Goal: Task Accomplishment & Management: Use online tool/utility

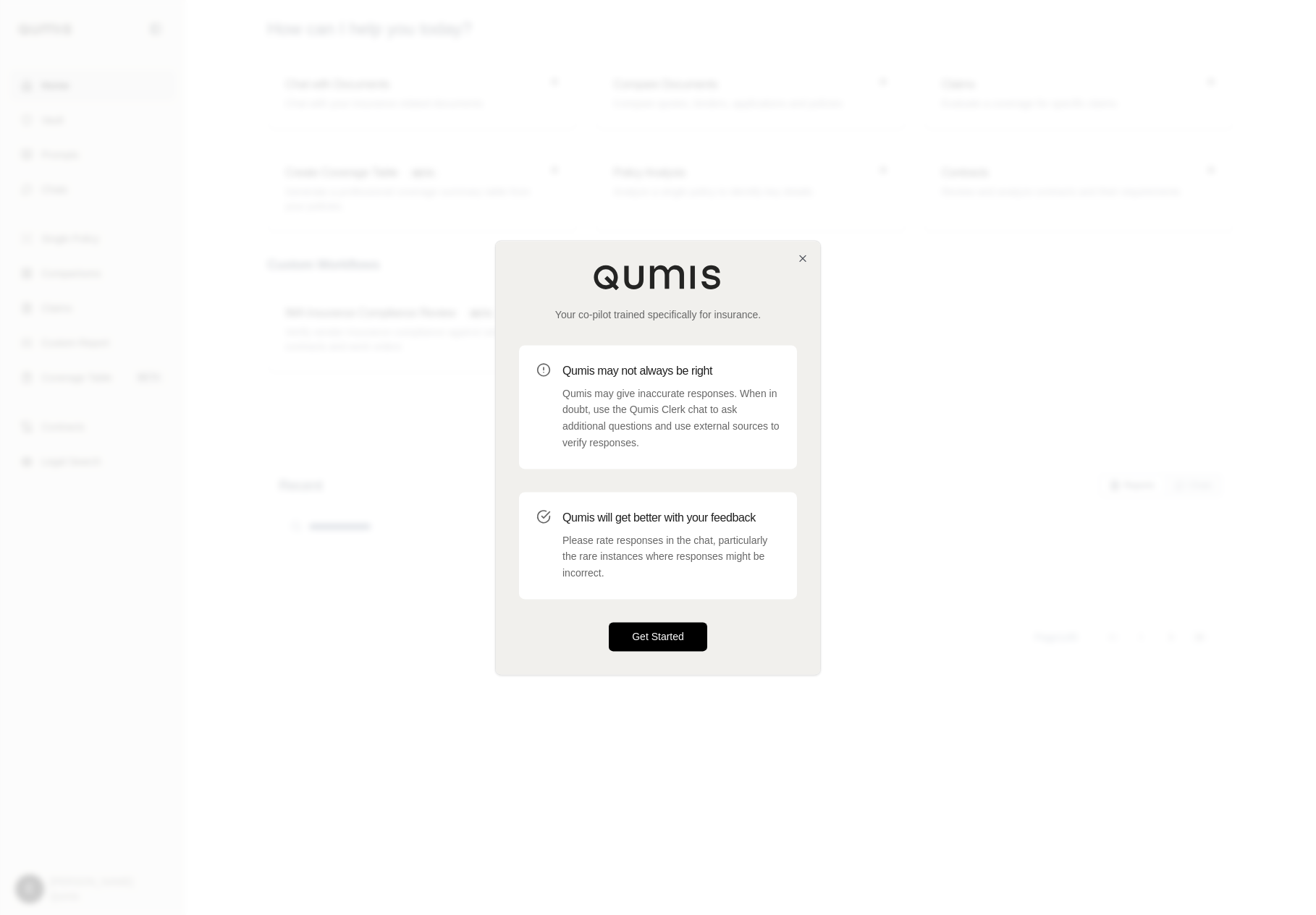
click at [661, 644] on button "Get Started" at bounding box center [658, 637] width 98 height 29
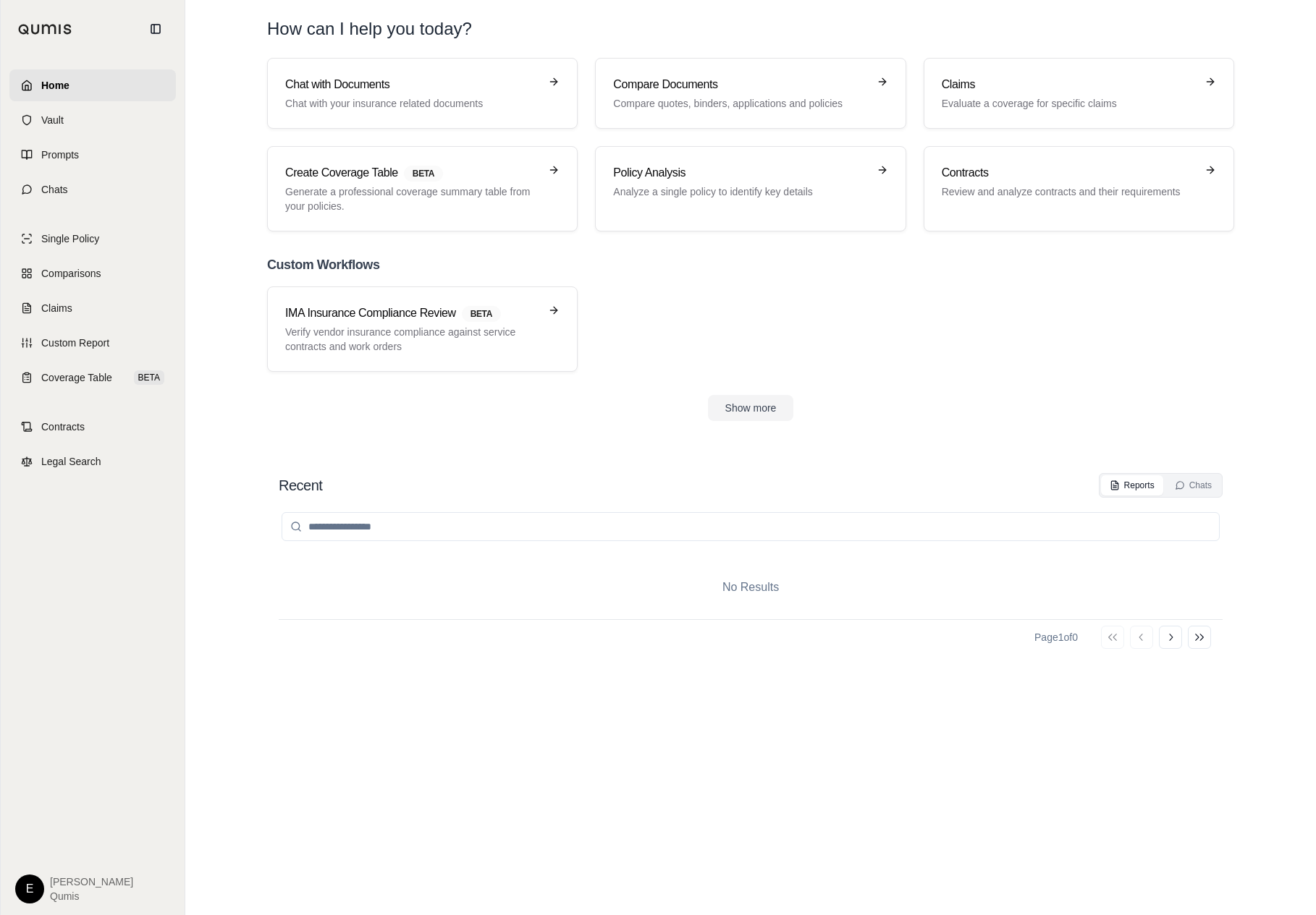
drag, startPoint x: 863, startPoint y: 400, endPoint x: 886, endPoint y: 614, distance: 215.2
click at [0, 0] on div "Home Vault Prompts Chats Single Policy Comparisons Claims Custom Report Coverag…" at bounding box center [658, 458] width 1316 height 915
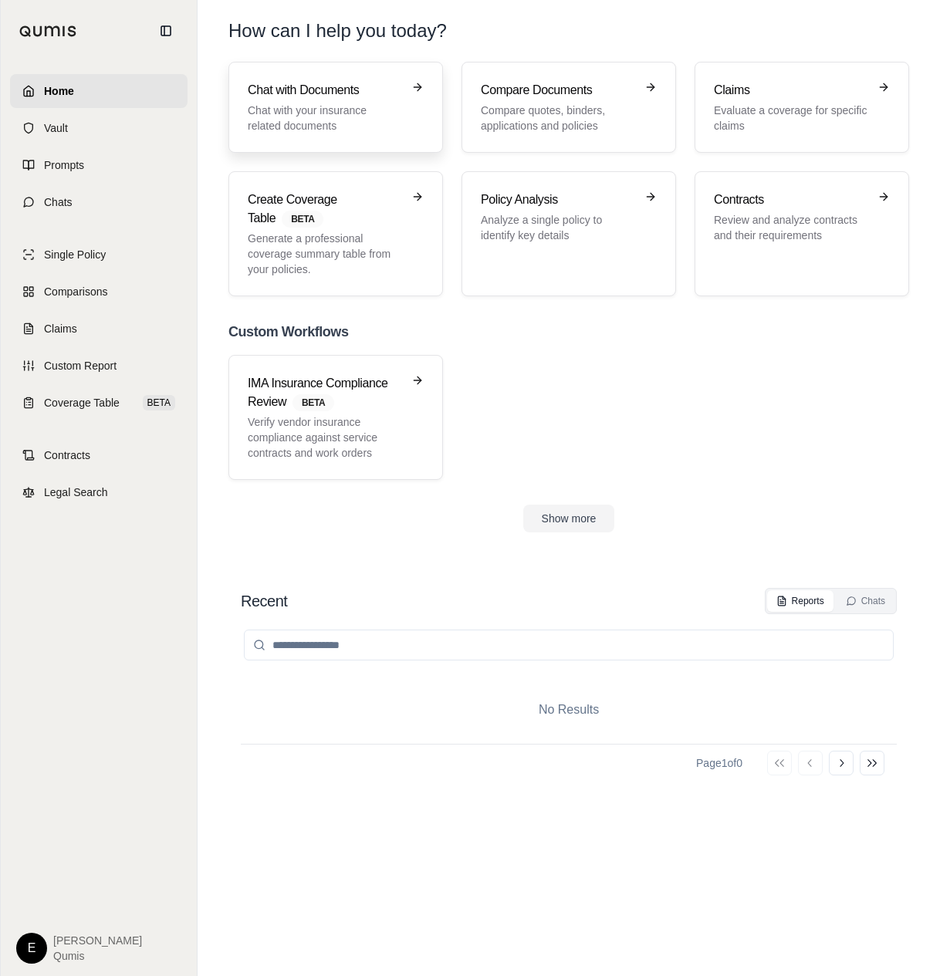
click at [413, 132] on div "Chat with Documents Chat with your insurance related documents" at bounding box center [336, 107] width 176 height 52
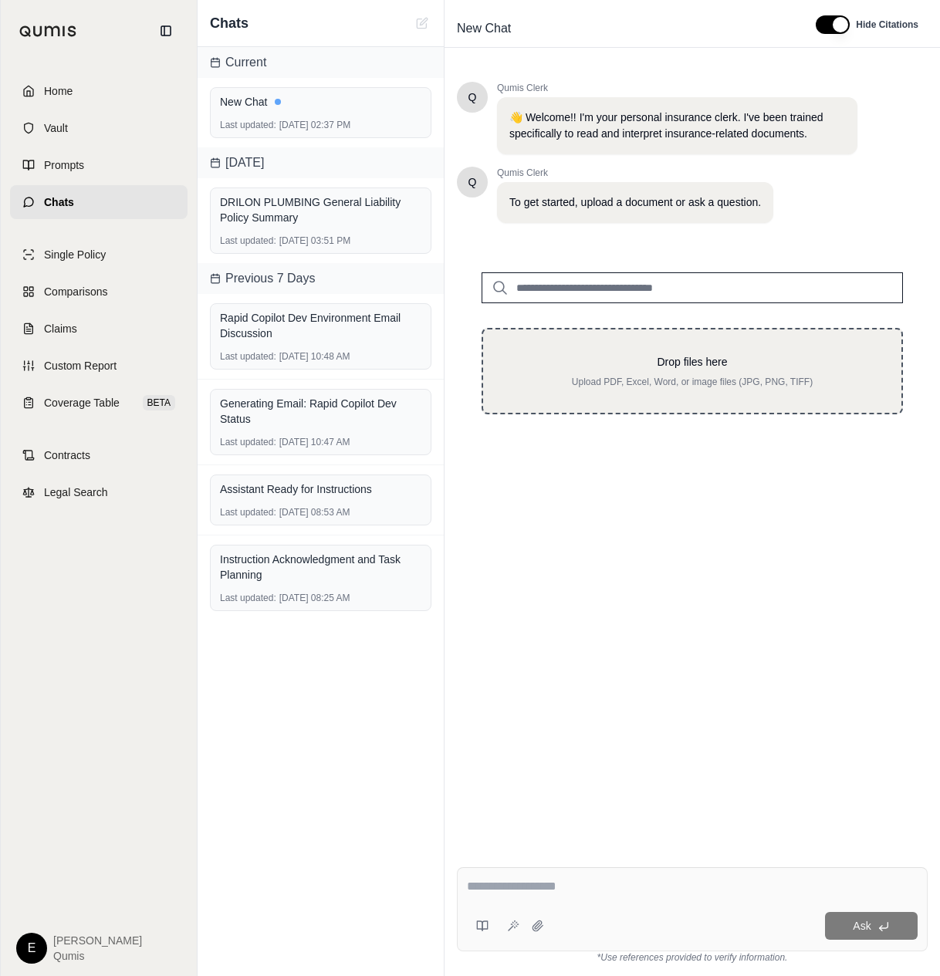
click at [620, 409] on div "Drop files here Upload PDF, Excel, Word, or image files (JPG, PNG, TIFF)" at bounding box center [691, 371] width 421 height 86
type input "**********"
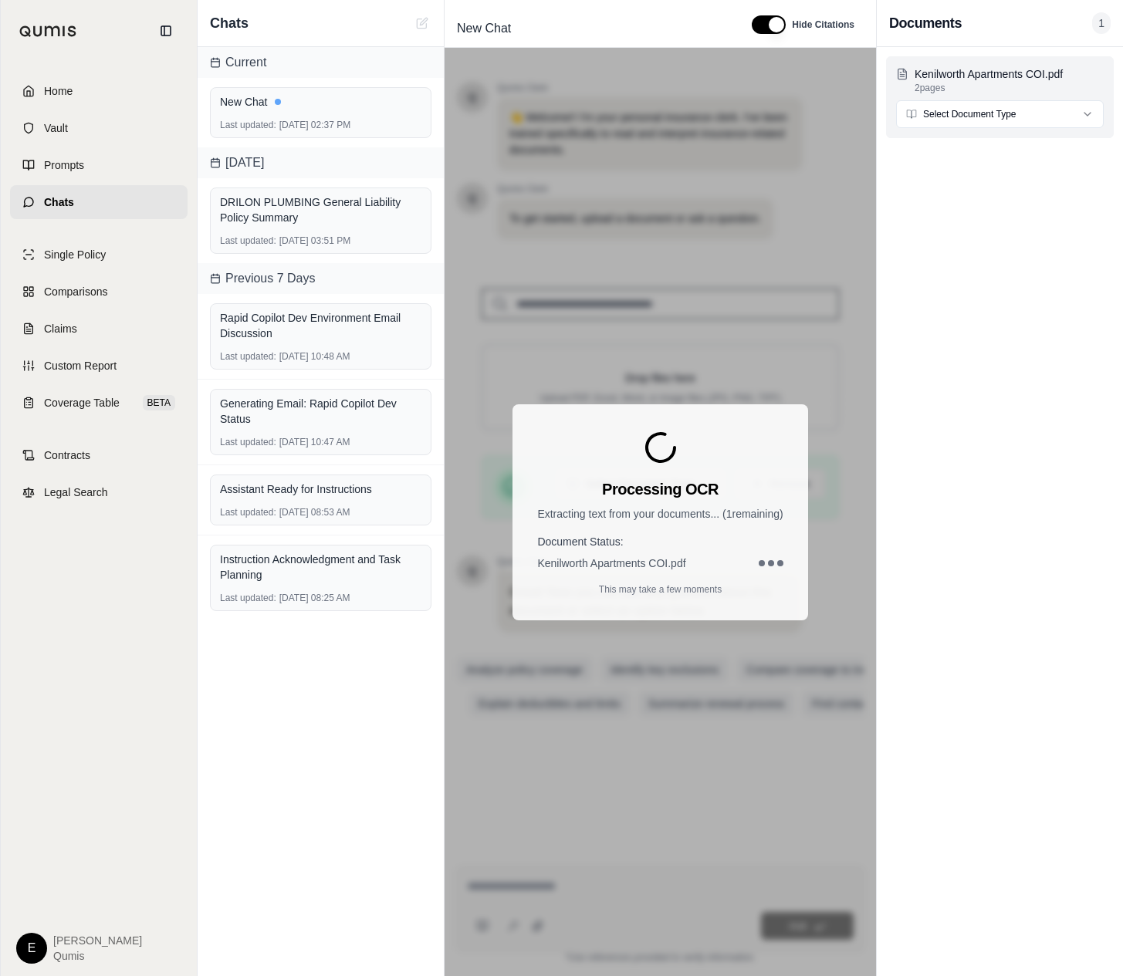
click at [1042, 107] on html "Home Vault Prompts Chats Single Policy Comparisons Claims Custom Report Coverag…" at bounding box center [561, 488] width 1123 height 976
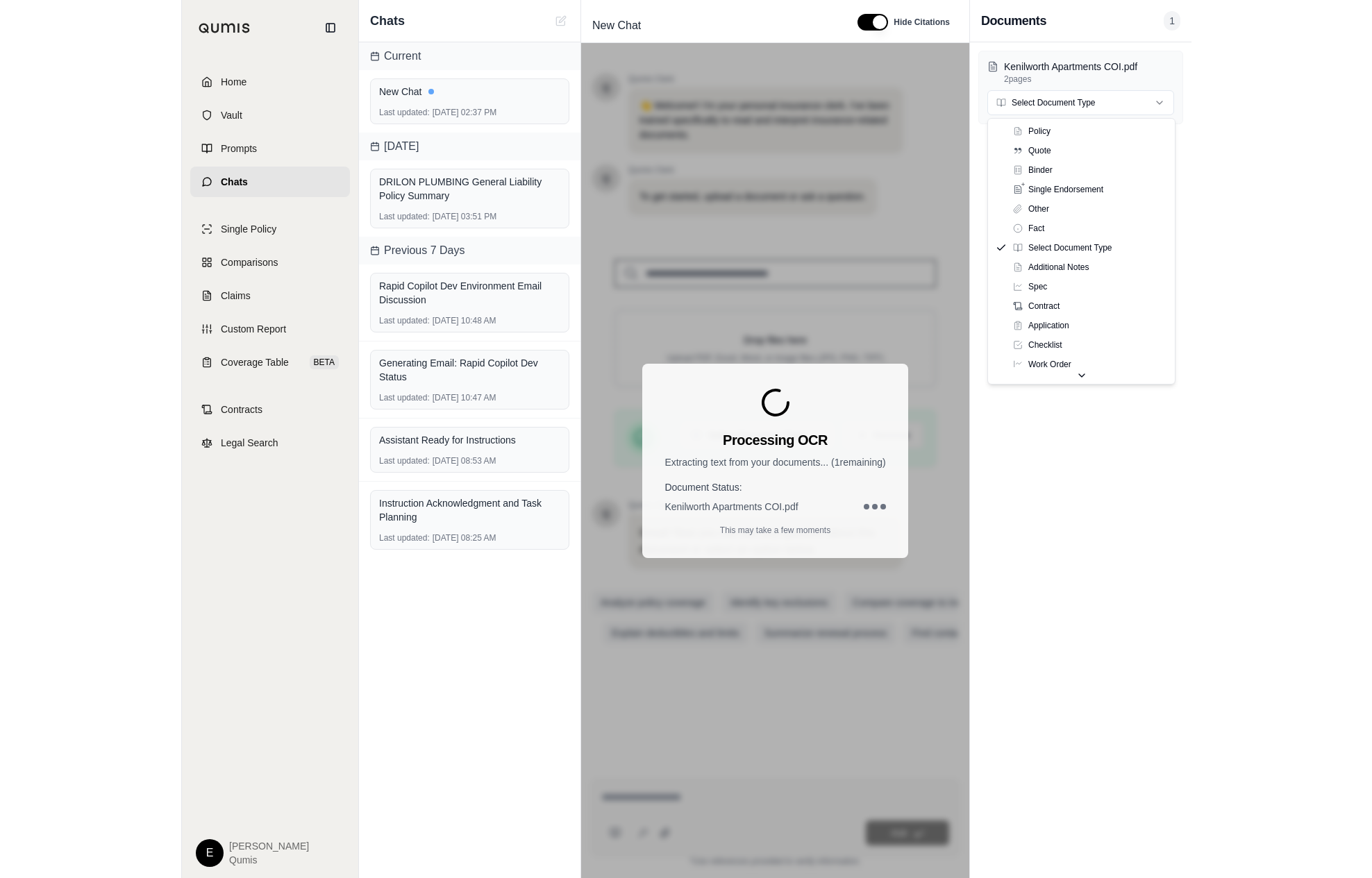
scroll to position [49, 0]
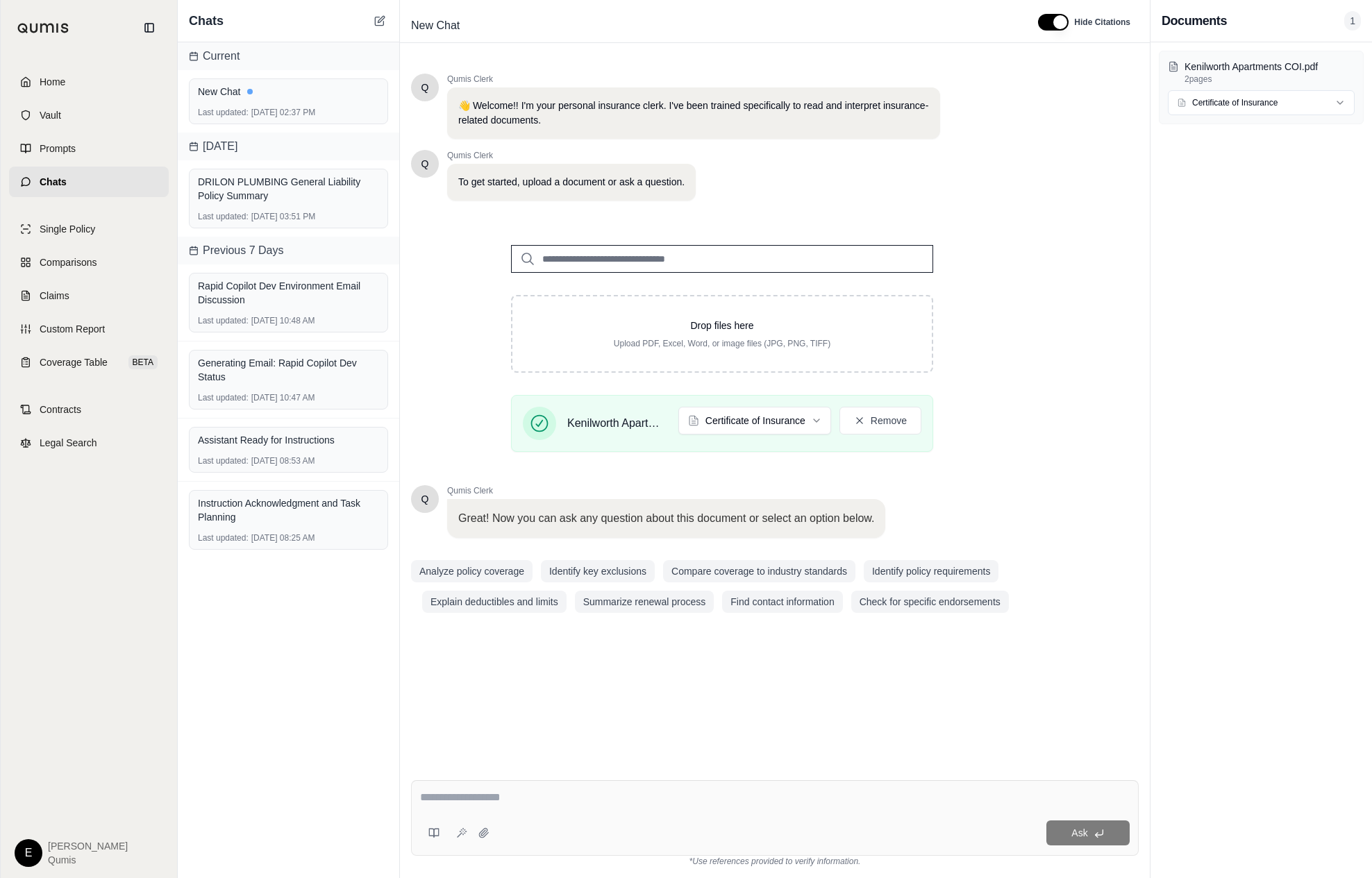
click at [518, 807] on div at bounding box center [775, 800] width 710 height 22
click at [558, 789] on textarea at bounding box center [775, 797] width 710 height 17
click at [686, 788] on div "Ask" at bounding box center [775, 818] width 728 height 76
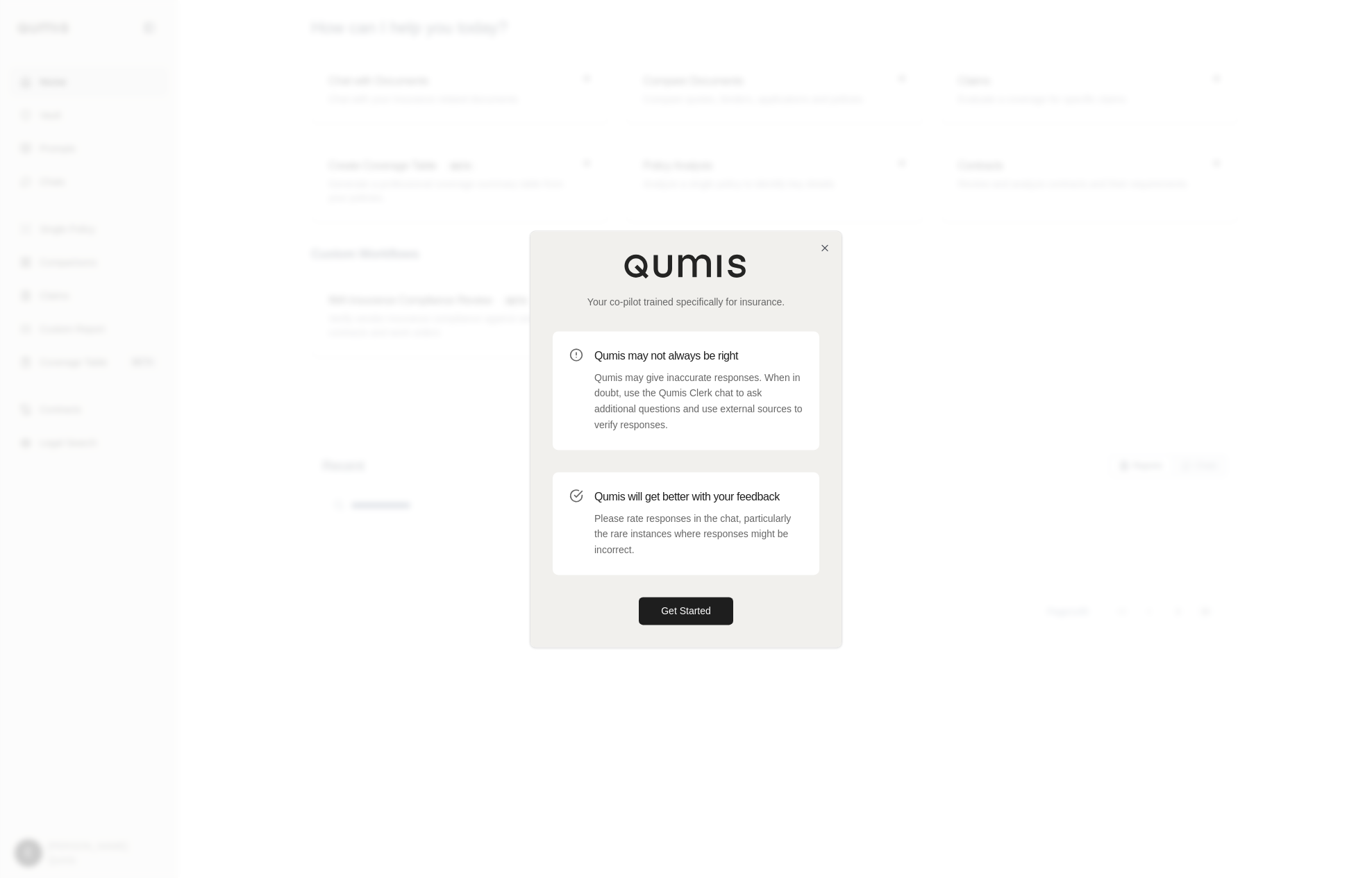
click at [1217, 380] on div at bounding box center [686, 439] width 1372 height 878
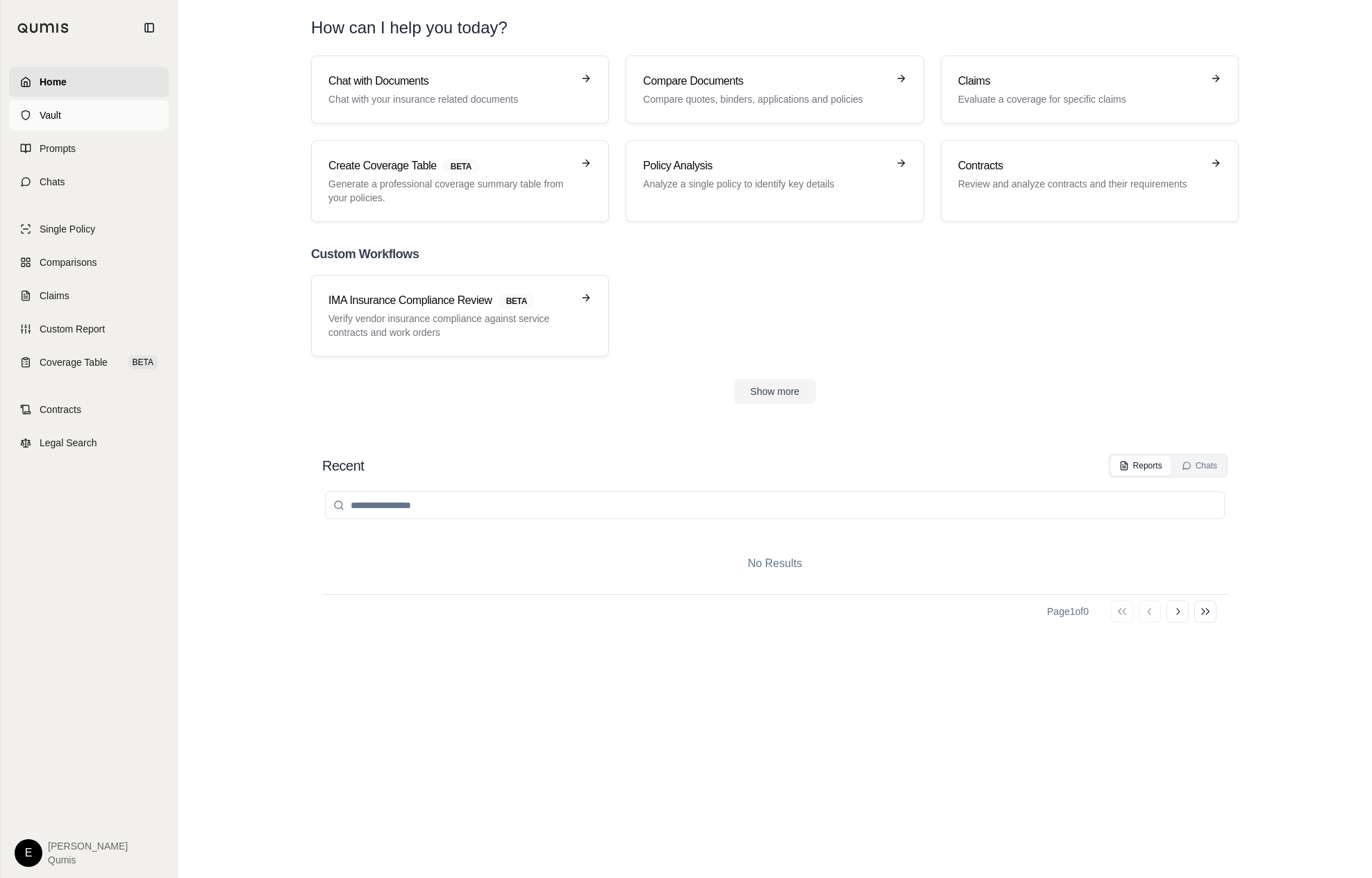
click at [89, 118] on link "Vault" at bounding box center [88, 115] width 159 height 31
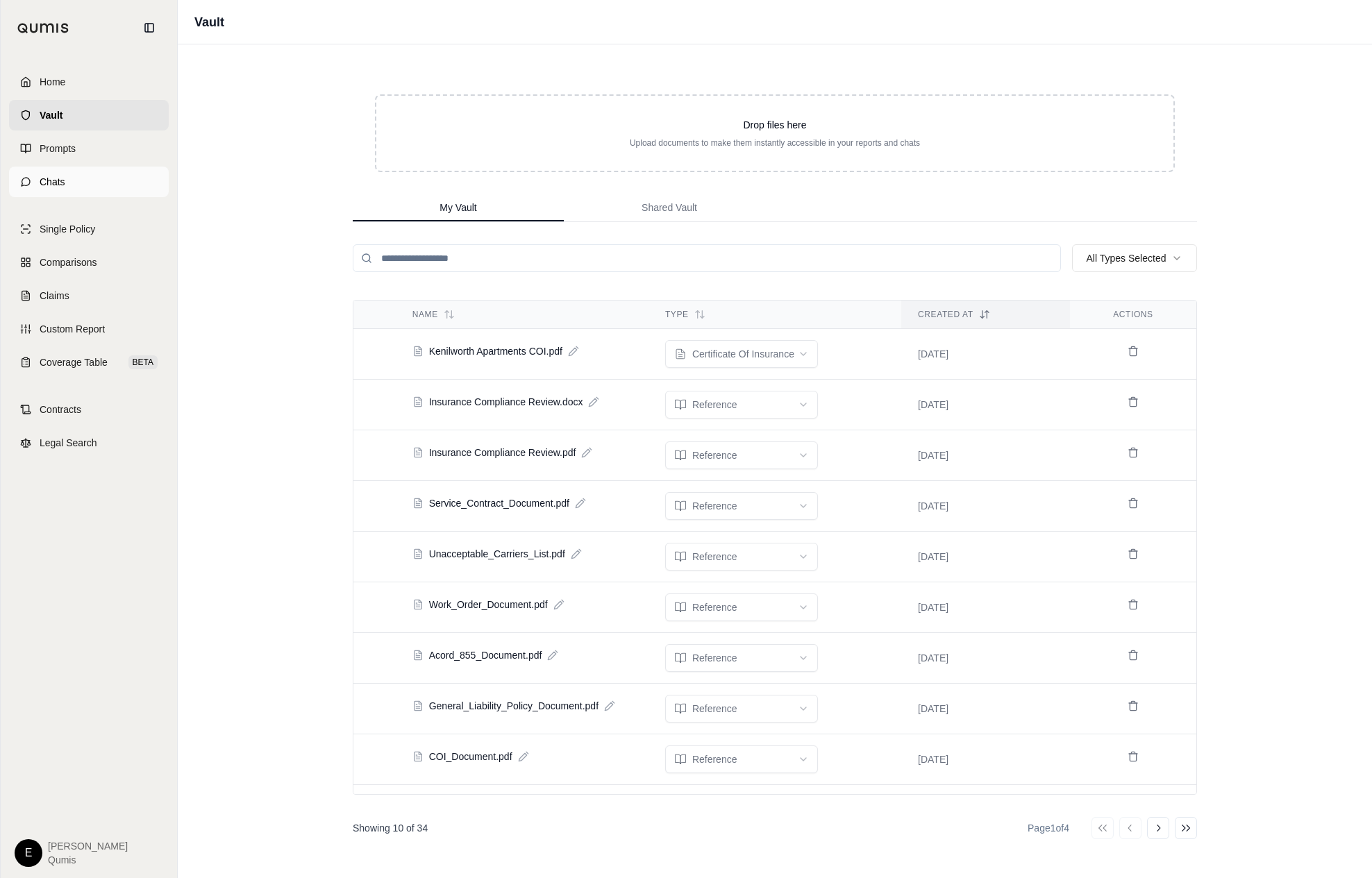
click at [87, 184] on link "Chats" at bounding box center [88, 182] width 159 height 31
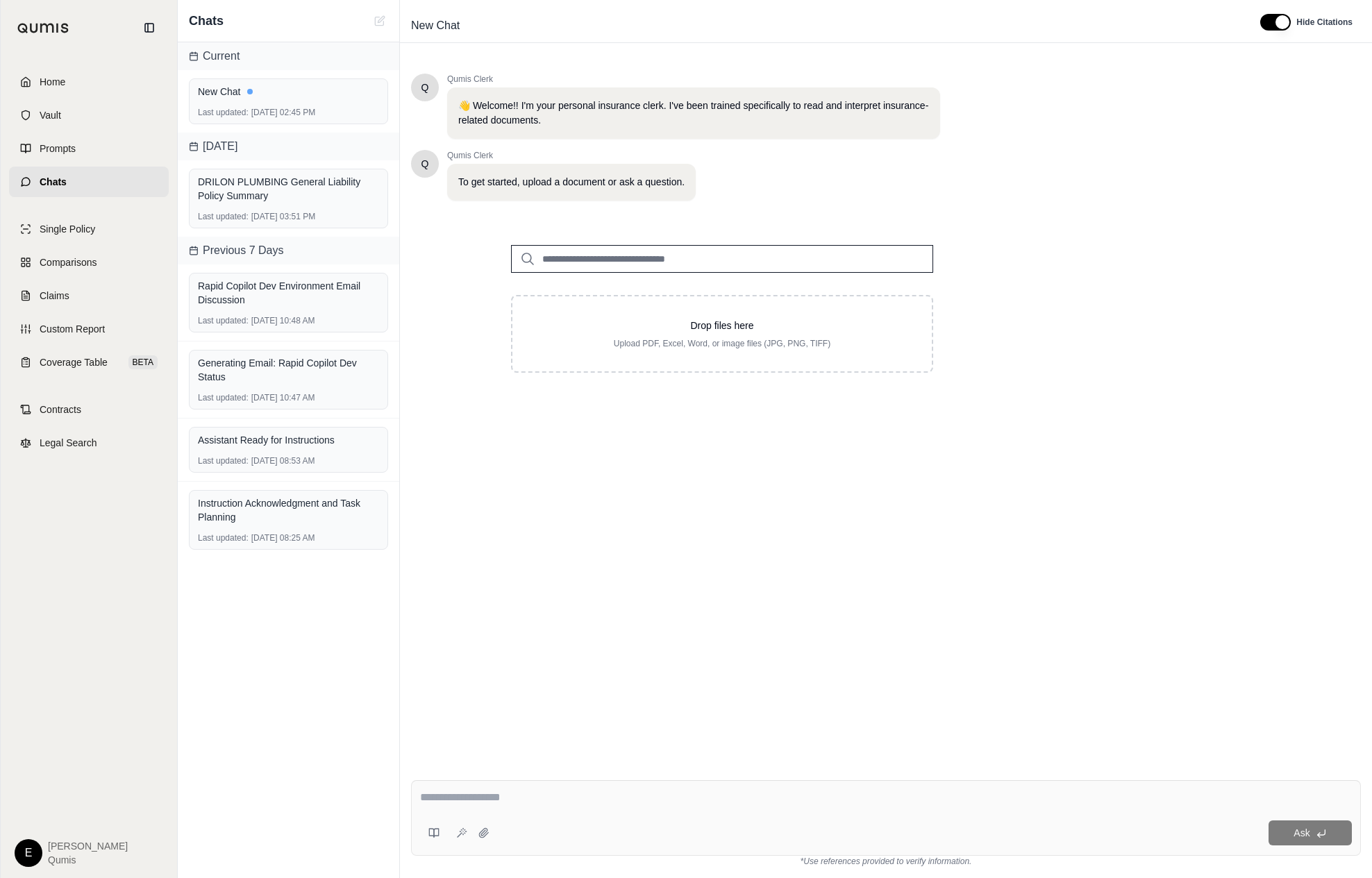
click at [787, 267] on input "search" at bounding box center [722, 258] width 422 height 28
type input "*"
click at [259, 165] on div "DRILON PLUMBING General Liability Policy Summary Last updated: Sep 2, 2025, 03:…" at bounding box center [289, 198] width 221 height 76
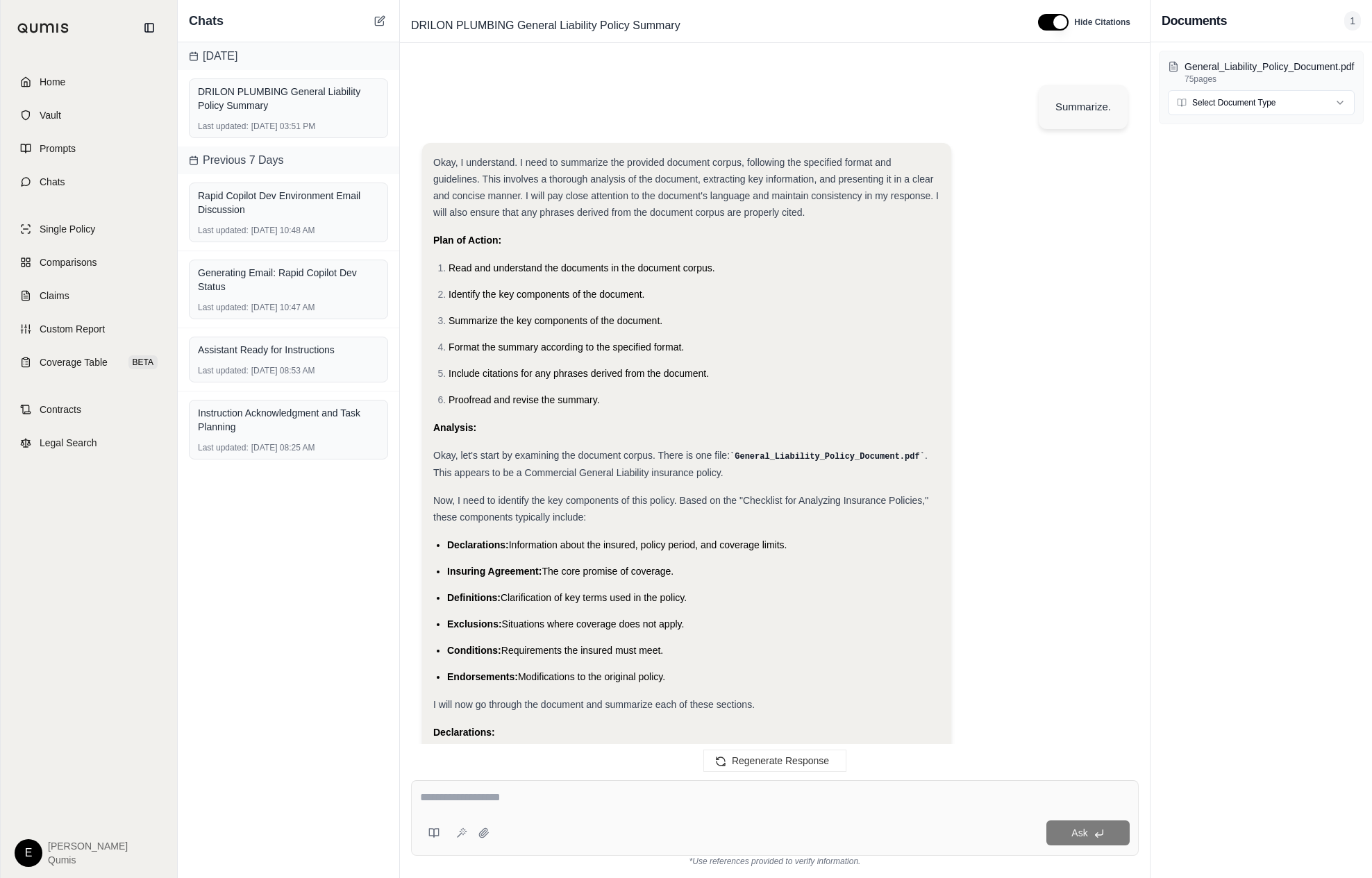
scroll to position [3519, 0]
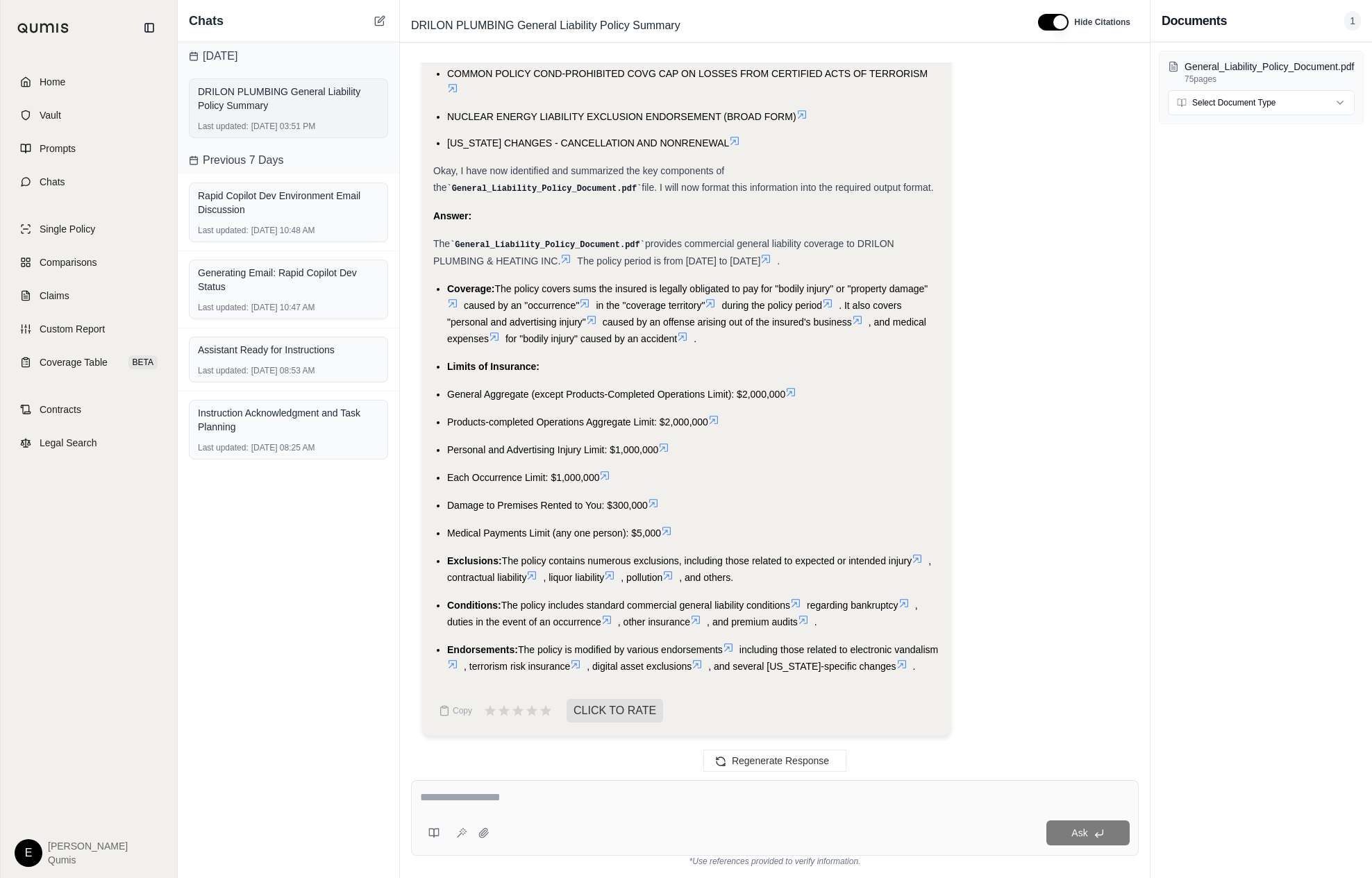
click at [288, 110] on div "DRILON PLUMBING General Liability Policy Summary" at bounding box center [288, 98] width 181 height 28
click at [102, 85] on link "Home" at bounding box center [88, 82] width 159 height 31
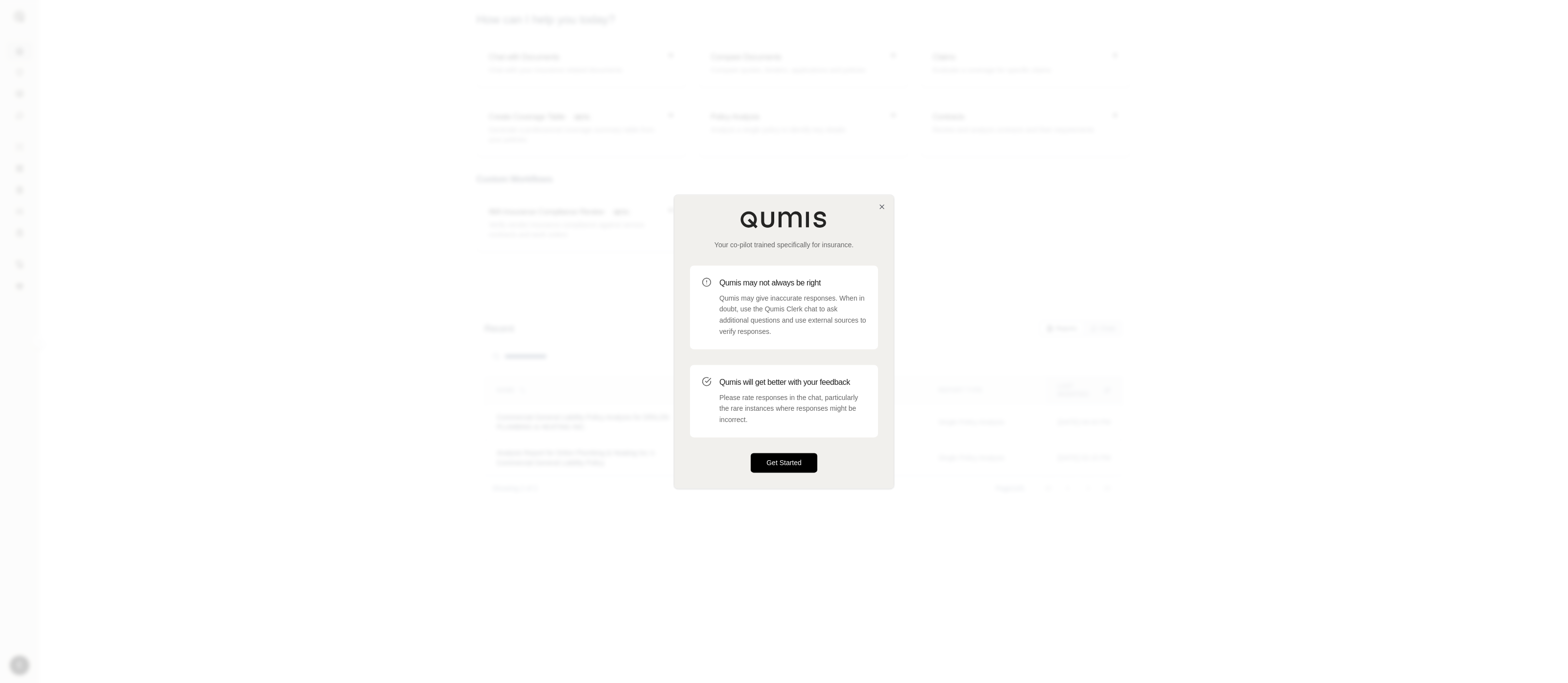
click at [814, 467] on button "Get Started" at bounding box center [784, 463] width 67 height 20
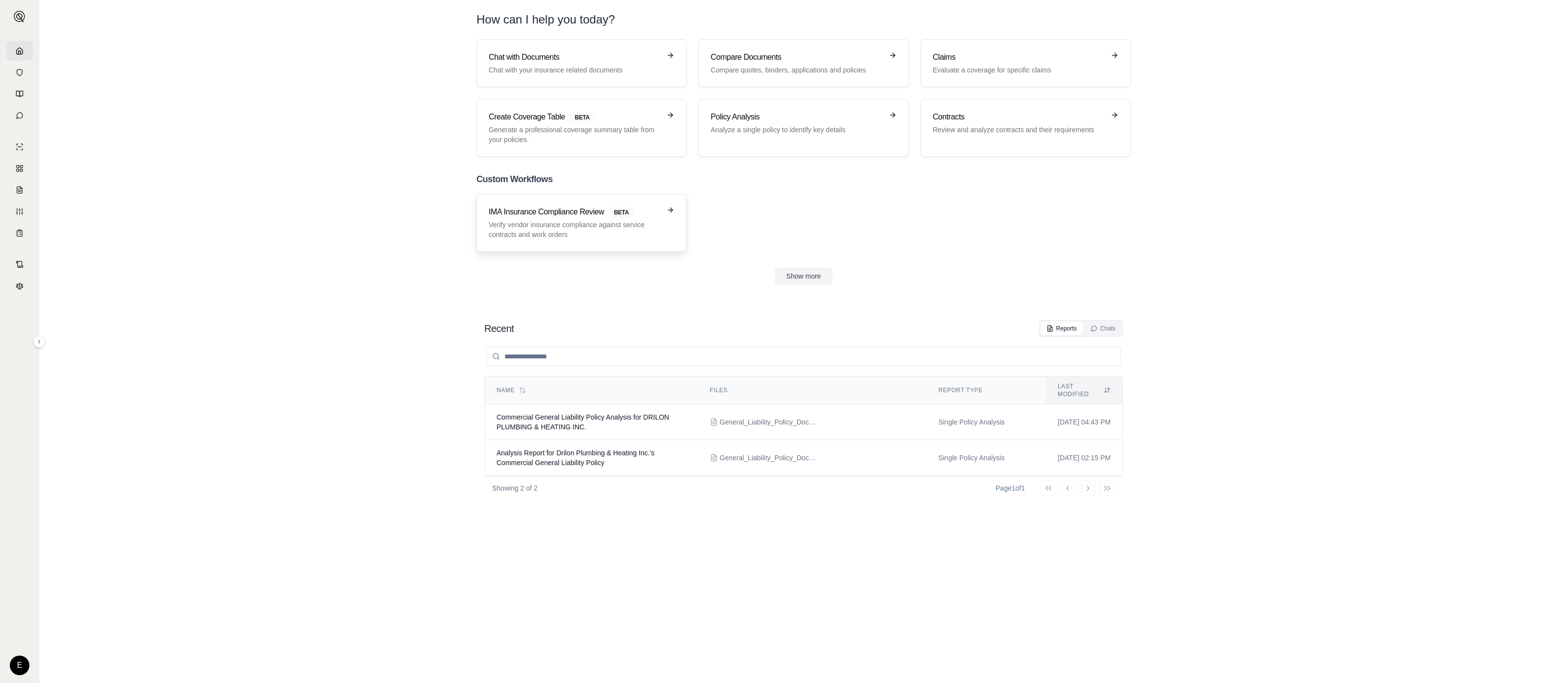
click at [635, 235] on p "Verify vendor insurance compliance against service contracts and work orders" at bounding box center [575, 229] width 172 height 20
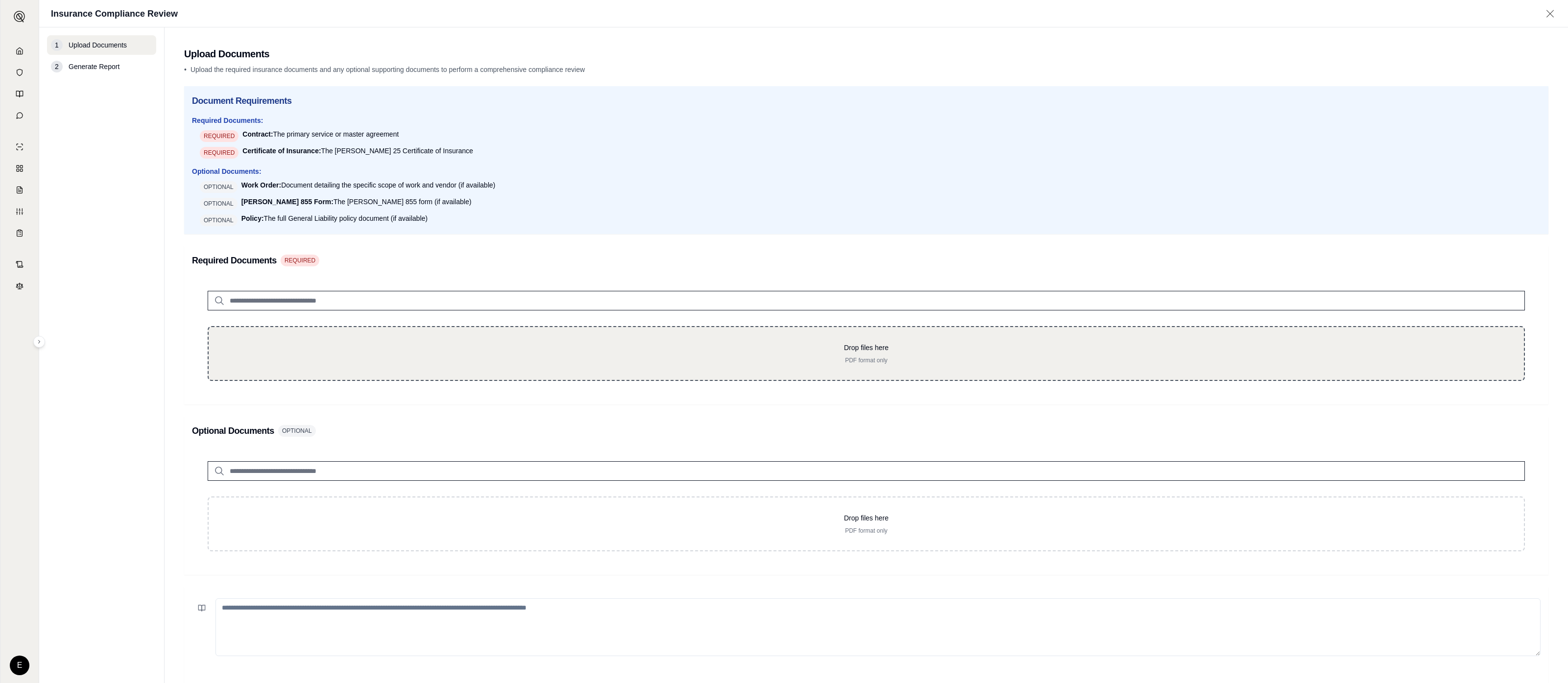
click at [569, 378] on div "Drop files here PDF format only" at bounding box center [866, 354] width 1317 height 55
click at [495, 357] on p "PDF format only" at bounding box center [866, 361] width 1284 height 8
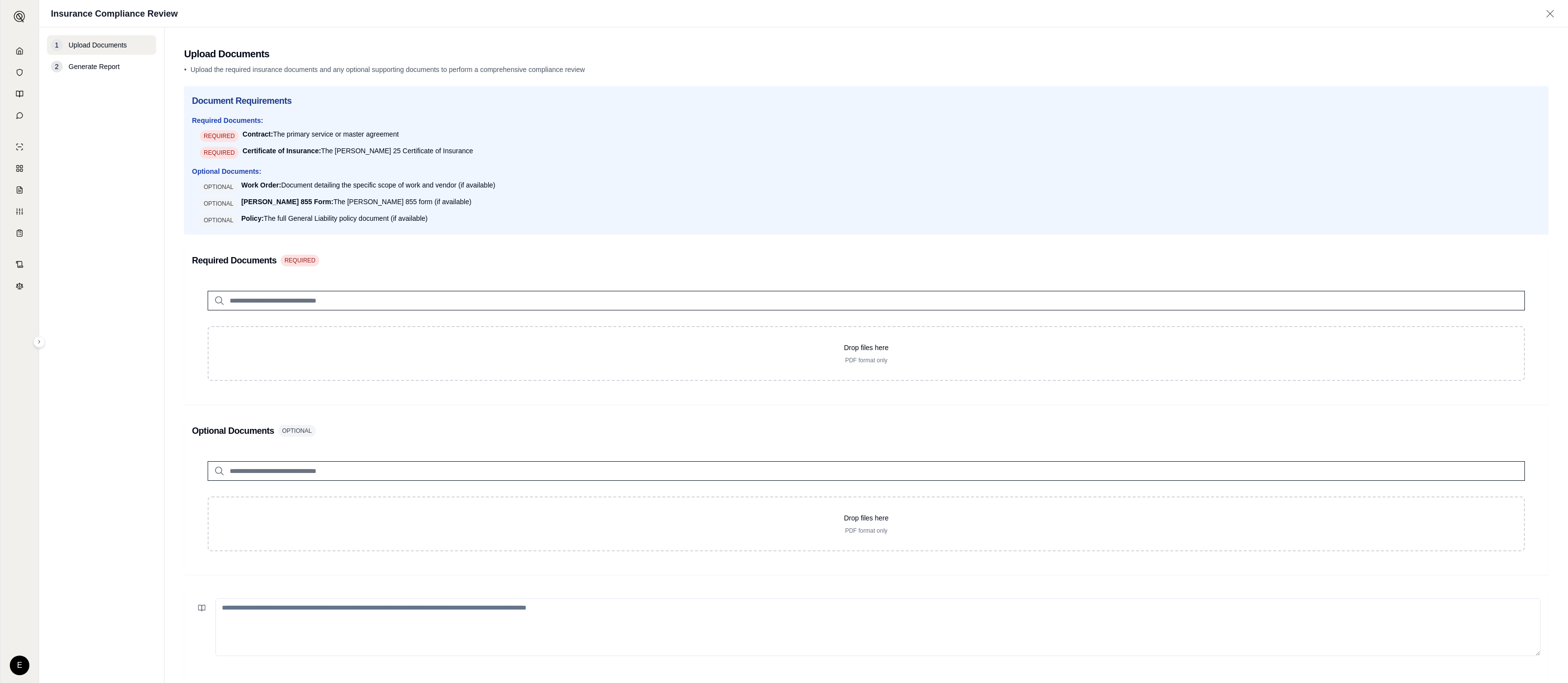
click at [209, 312] on div "Drop files here PDF format only" at bounding box center [866, 328] width 1349 height 106
